Goal: Check status: Check status

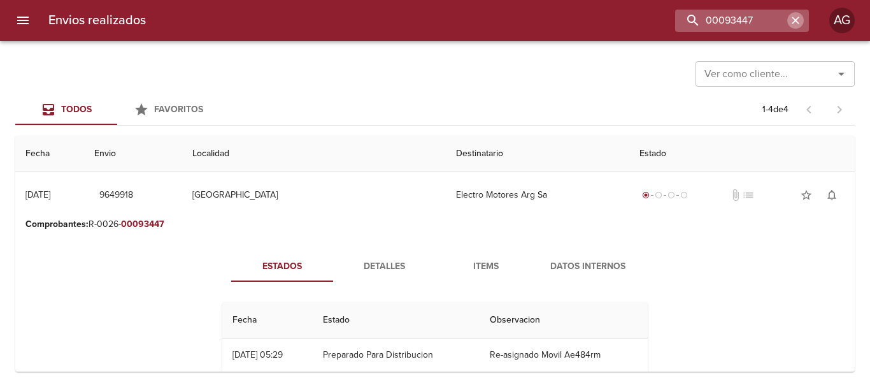
click at [793, 21] on icon "button" at bounding box center [795, 20] width 13 height 13
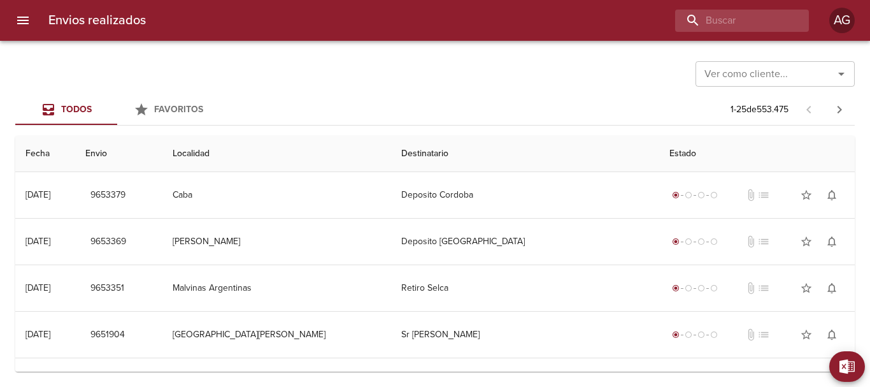
click at [738, 35] on div "Envios realizados AG" at bounding box center [435, 20] width 870 height 41
click at [734, 22] on input "buscar" at bounding box center [705, 21] width 163 height 22
paste input "9626397"
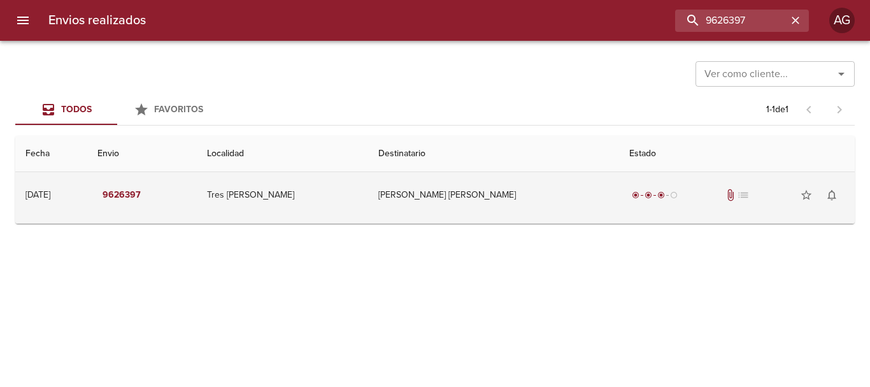
click at [619, 208] on td "radio_button_checked radio_button_checked radio_button_checked radio_button_unc…" at bounding box center [737, 195] width 236 height 46
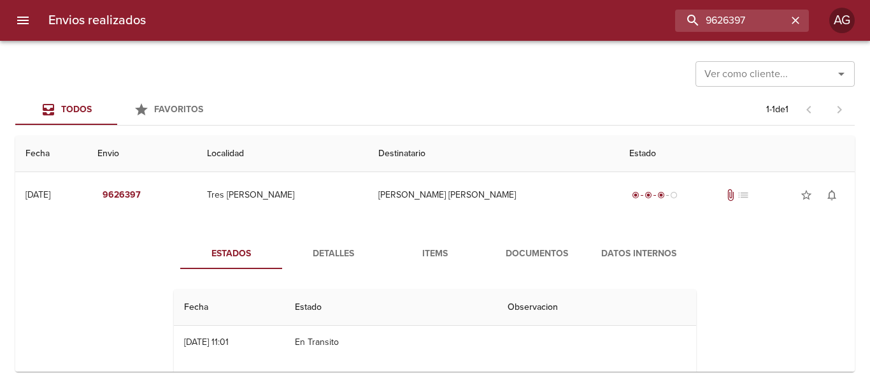
click at [554, 248] on span "Documentos" at bounding box center [537, 254] width 87 height 16
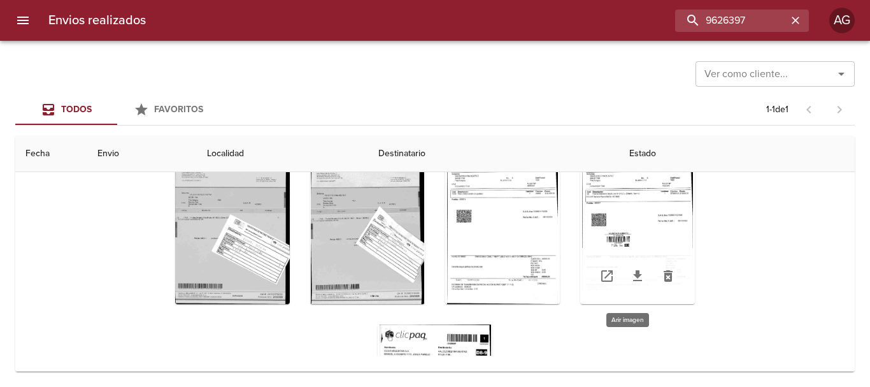
scroll to position [51, 0]
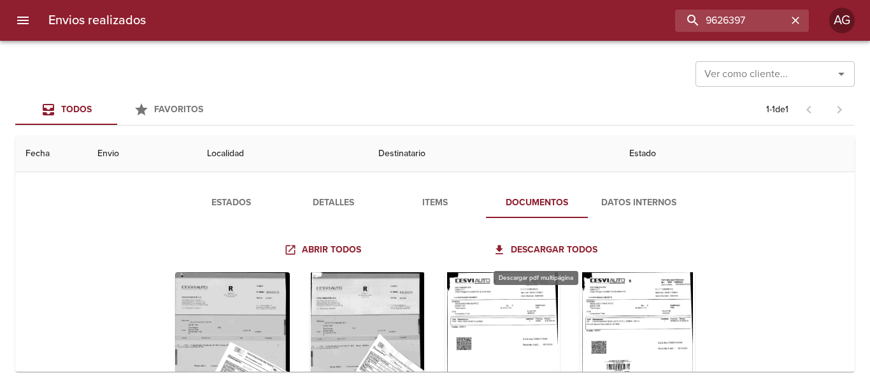
click at [573, 248] on span "Descargar todos" at bounding box center [547, 250] width 102 height 16
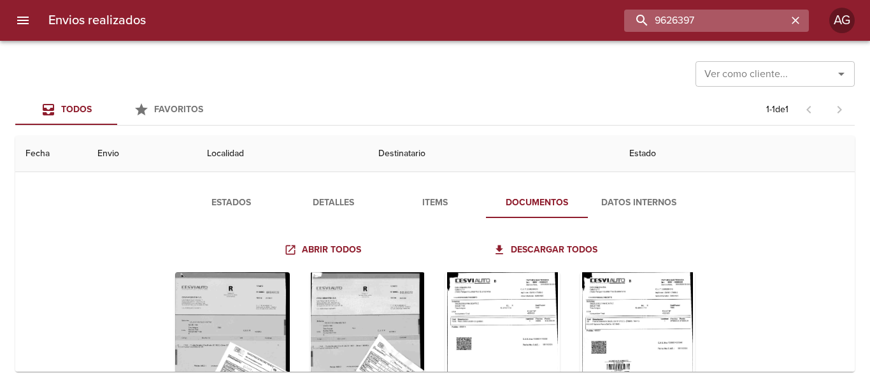
click at [709, 25] on input "9626397" at bounding box center [705, 21] width 163 height 22
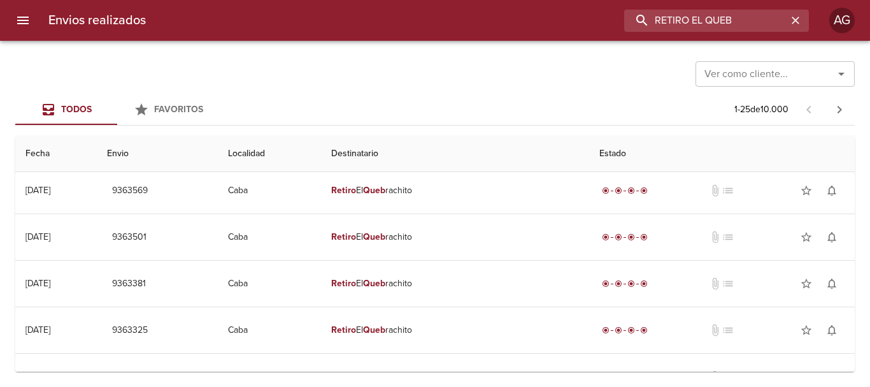
scroll to position [0, 0]
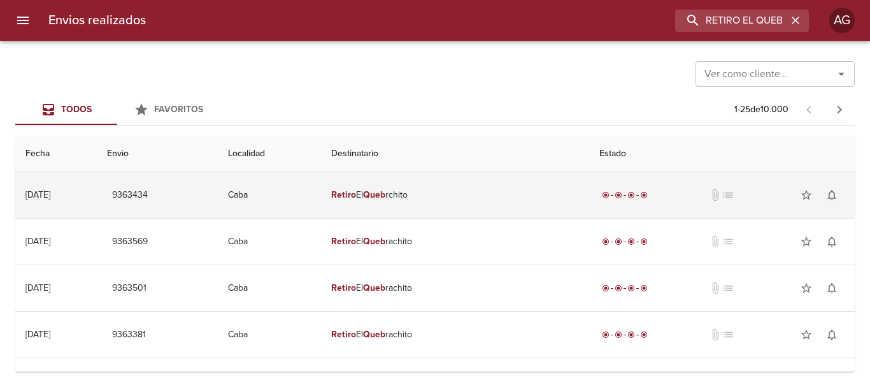
click at [448, 202] on td "Retiro El Queb rchito" at bounding box center [455, 195] width 268 height 46
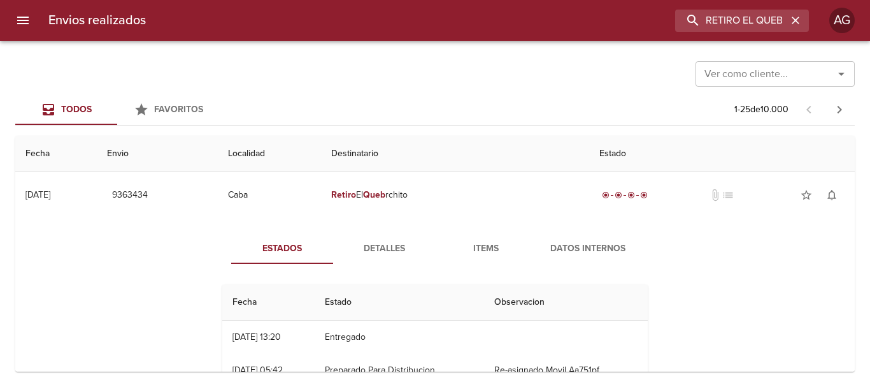
click at [409, 250] on span "Detalles" at bounding box center [384, 249] width 87 height 16
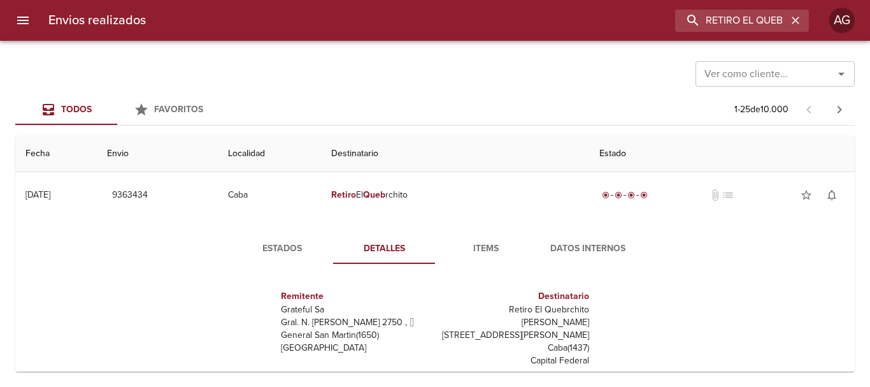
scroll to position [19, 0]
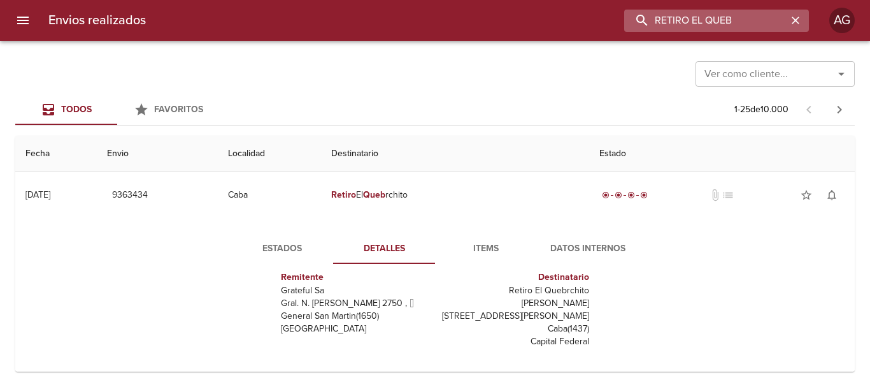
click at [742, 22] on input "RETIRO EL QUEB" at bounding box center [705, 21] width 163 height 22
paste input "00936986"
type input "00936986"
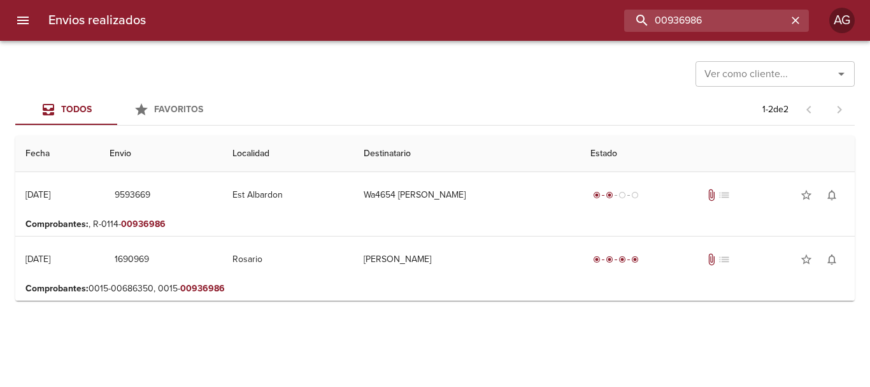
scroll to position [6, 0]
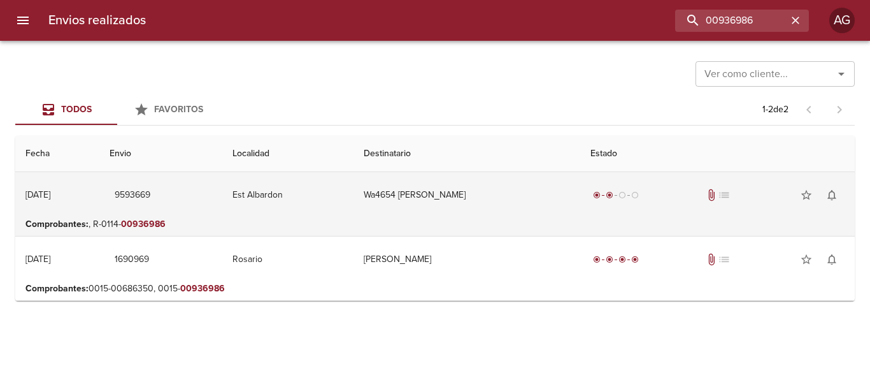
click at [365, 215] on td "Wa4654 [PERSON_NAME]" at bounding box center [467, 195] width 227 height 46
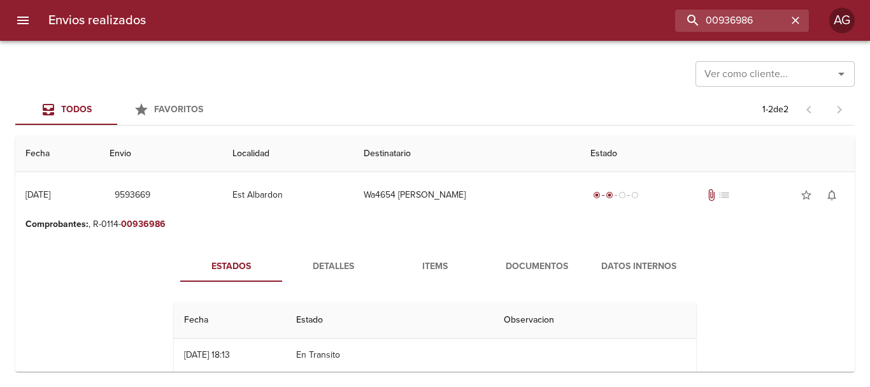
click at [343, 264] on span "Detalles" at bounding box center [333, 267] width 87 height 16
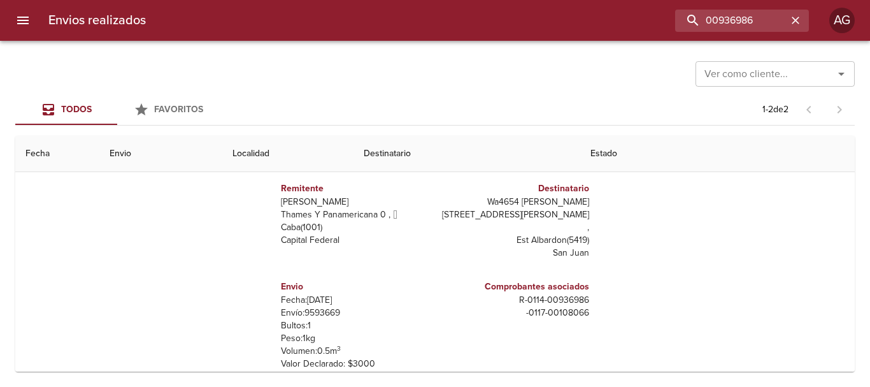
scroll to position [0, 0]
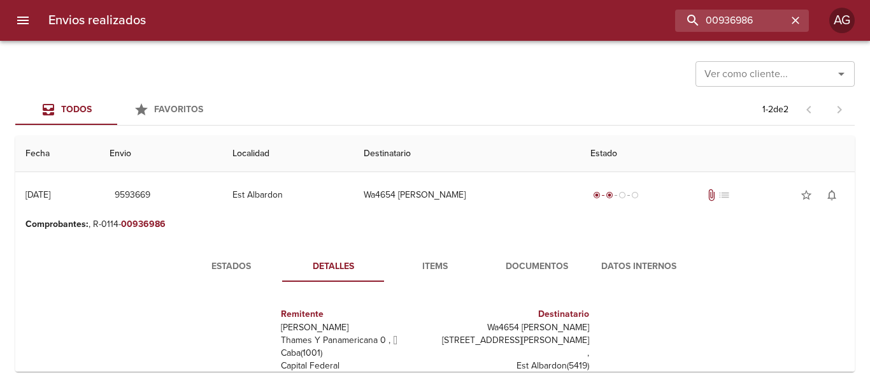
click at [542, 263] on span "Documentos" at bounding box center [537, 267] width 87 height 16
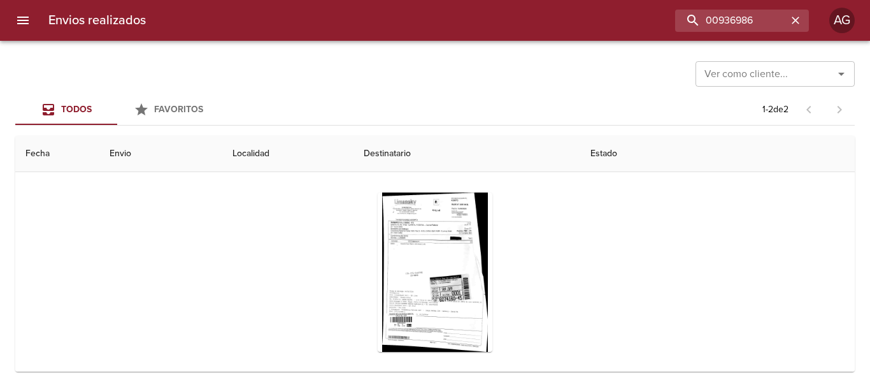
scroll to position [191, 0]
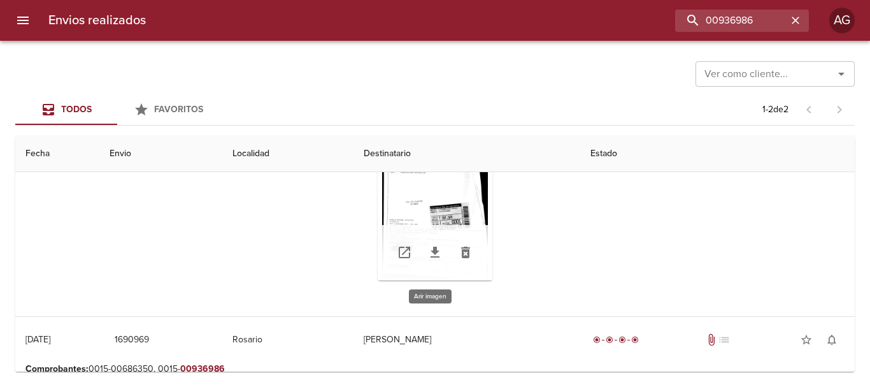
click at [438, 209] on div "Tabla de envíos del cliente" at bounding box center [435, 200] width 115 height 159
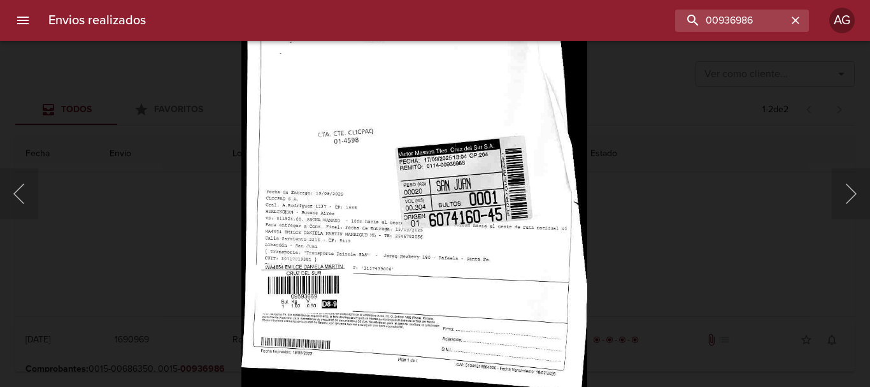
click at [613, 231] on div "Lightbox" at bounding box center [435, 193] width 870 height 387
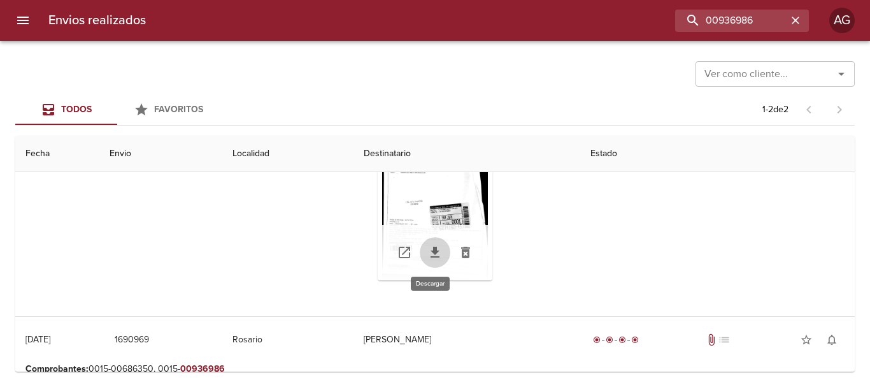
click at [429, 260] on icon "Tabla de envíos del cliente" at bounding box center [435, 252] width 15 height 15
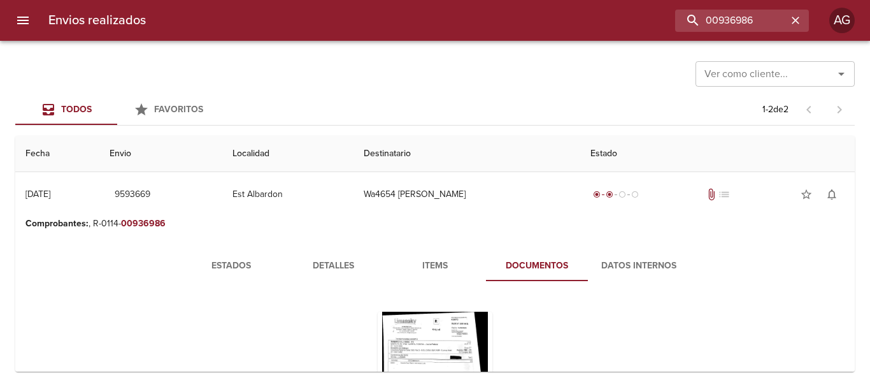
scroll to position [0, 0]
click at [449, 335] on div "Tabla de envíos del cliente" at bounding box center [435, 391] width 115 height 159
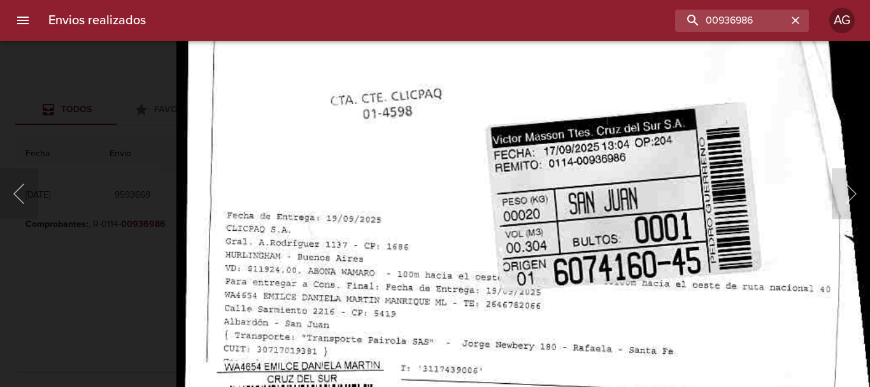
click at [436, 259] on img "Lightbox" at bounding box center [523, 92] width 695 height 1046
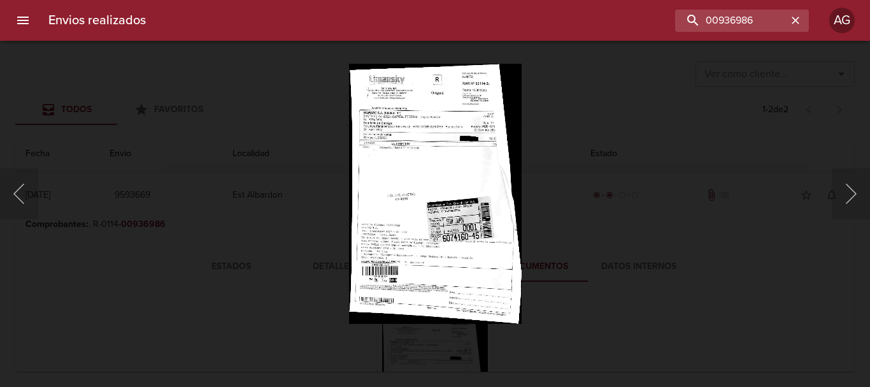
click at [715, 263] on div "Lightbox" at bounding box center [435, 193] width 870 height 387
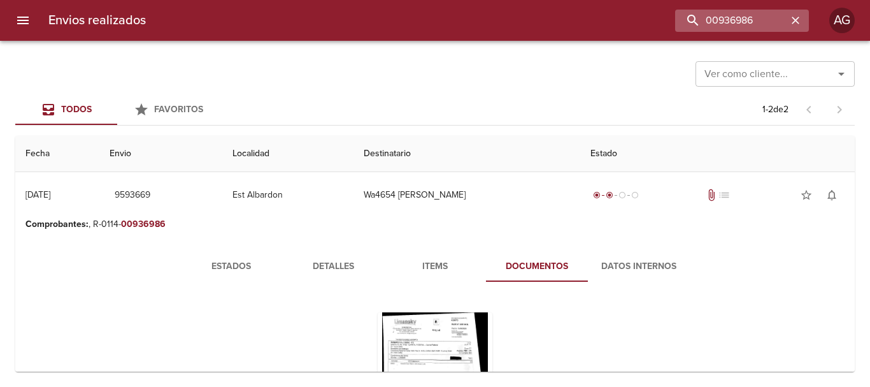
click at [800, 23] on icon "button" at bounding box center [795, 20] width 13 height 13
